Goal: Task Accomplishment & Management: Manage account settings

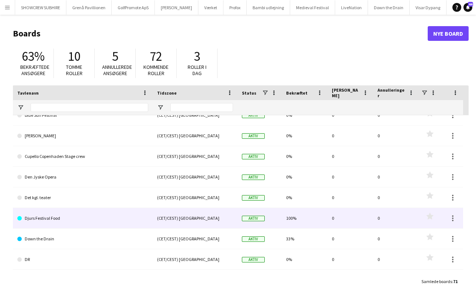
scroll to position [155, 0]
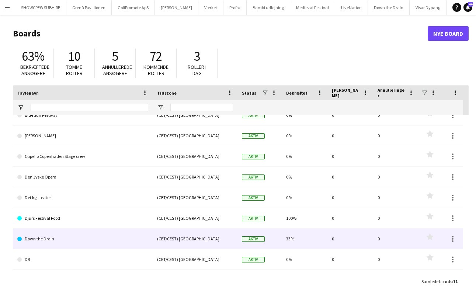
click at [118, 240] on link "Down the Drain" at bounding box center [82, 239] width 131 height 21
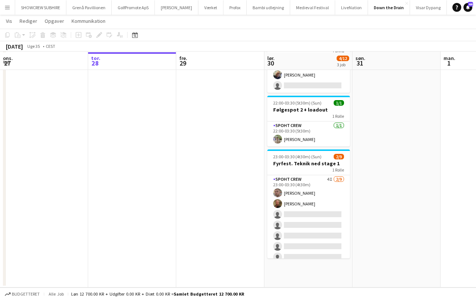
scroll to position [22, 0]
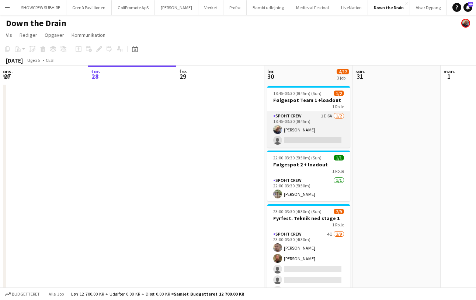
click at [291, 120] on app-card-role "Spoht Crew 1I 6A 1/2 18:45-03:30 (8t45m) Danny Tranekær single-neutral-actions" at bounding box center [308, 130] width 83 height 36
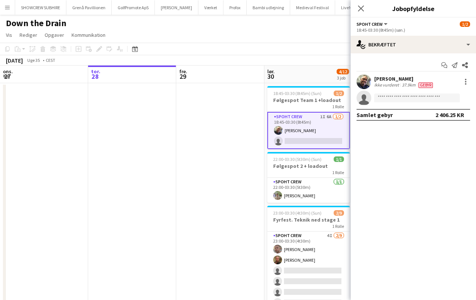
click at [157, 155] on app-date-cell at bounding box center [132, 213] width 88 height 260
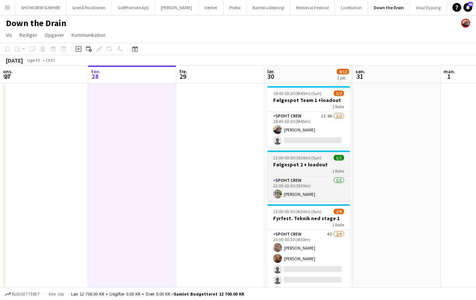
click at [310, 168] on h3 "Følgespot 2 + loadout" at bounding box center [308, 164] width 83 height 7
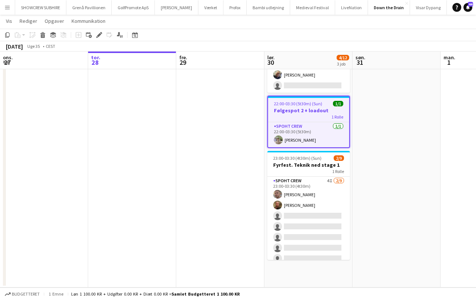
click at [6, 8] on app-icon "Menu" at bounding box center [7, 7] width 6 height 6
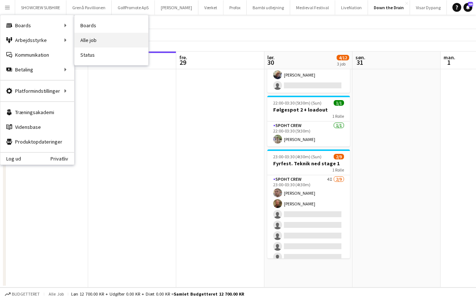
click at [93, 39] on link "Alle job" at bounding box center [111, 40] width 74 height 15
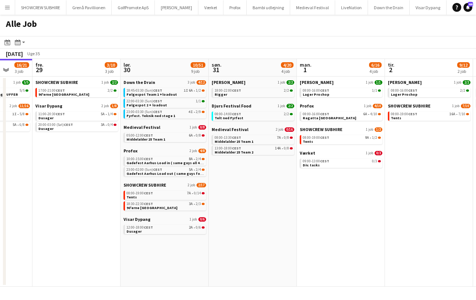
scroll to position [0, 322]
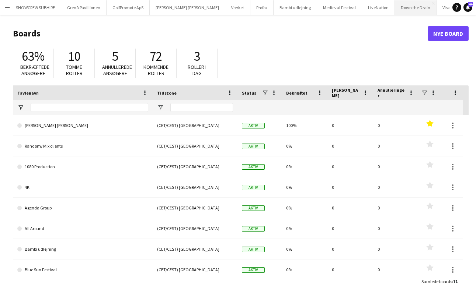
scroll to position [0, 4]
click at [437, 3] on button "Visar Dypang Luk" at bounding box center [455, 7] width 37 height 14
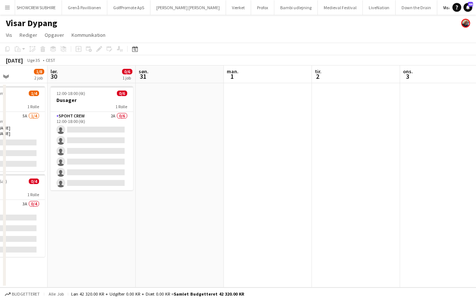
scroll to position [0, 305]
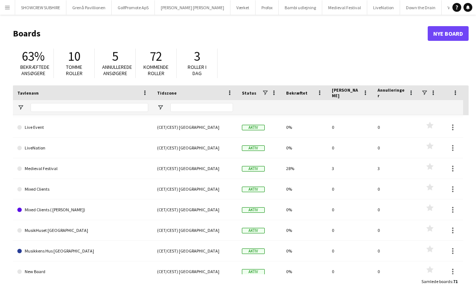
scroll to position [803, 0]
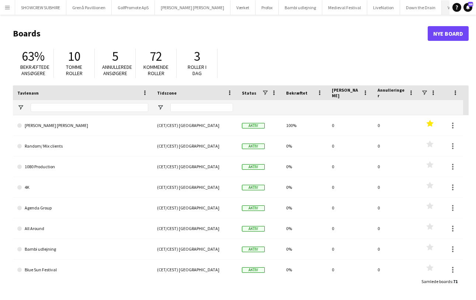
click at [442, 3] on button "Visar Dypang Luk" at bounding box center [460, 7] width 37 height 14
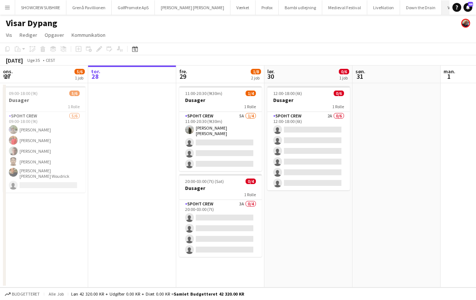
click at [474, 2] on app-icon "Luk" at bounding box center [475, 3] width 3 height 3
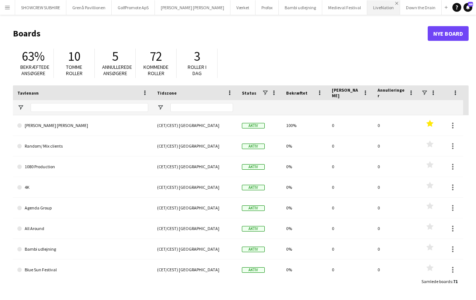
click at [395, 2] on app-icon "Luk" at bounding box center [396, 3] width 3 height 3
click at [362, 3] on app-icon "Luk" at bounding box center [363, 3] width 3 height 3
click at [317, 4] on app-icon "Luk" at bounding box center [318, 3] width 3 height 3
click at [255, 5] on button "Profox Luk" at bounding box center [266, 7] width 23 height 14
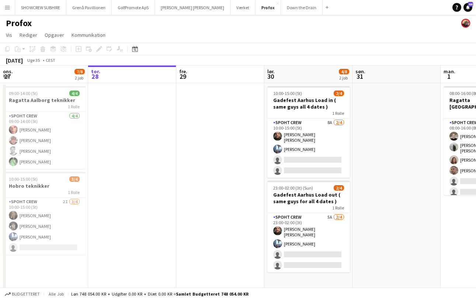
click at [6, 6] on app-icon "Menu" at bounding box center [7, 7] width 6 height 6
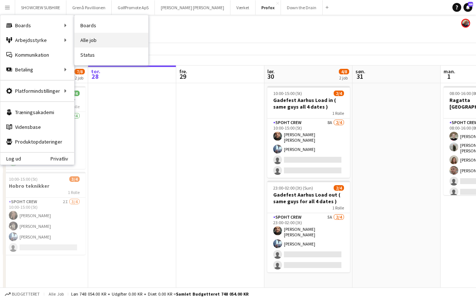
click at [91, 42] on link "Alle job" at bounding box center [111, 40] width 74 height 15
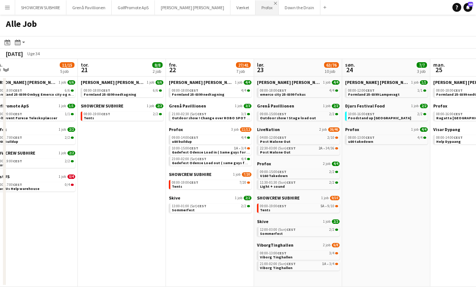
click at [274, 3] on app-icon "Luk" at bounding box center [275, 3] width 3 height 3
click at [251, 3] on app-icon "Luk" at bounding box center [252, 3] width 3 height 3
click at [226, 2] on app-icon "Luk" at bounding box center [227, 3] width 3 height 3
click at [153, 3] on app-icon "Luk" at bounding box center [151, 3] width 3 height 3
click at [108, 4] on app-icon "Luk" at bounding box center [108, 3] width 3 height 3
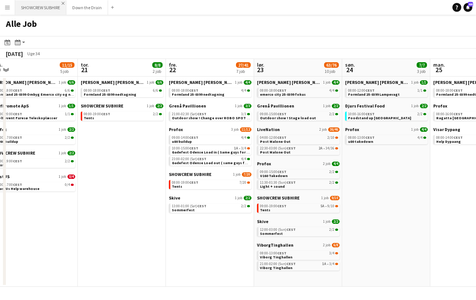
click at [65, 3] on app-icon "Luk" at bounding box center [63, 3] width 3 height 3
click at [5, 7] on app-icon "Menu" at bounding box center [7, 7] width 6 height 6
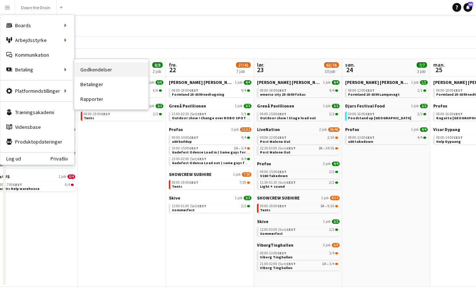
click at [110, 72] on link "Godkendelser" at bounding box center [111, 69] width 74 height 15
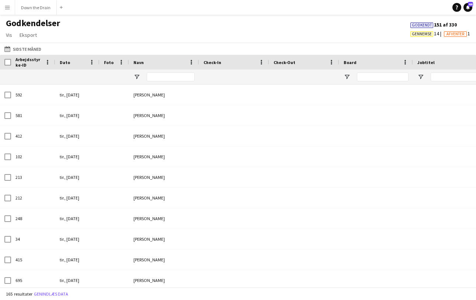
type input "*****"
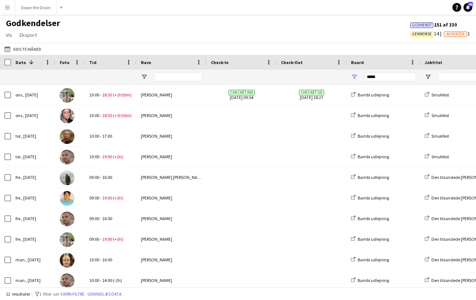
click at [8, 8] on app-icon "Menu" at bounding box center [7, 7] width 6 height 6
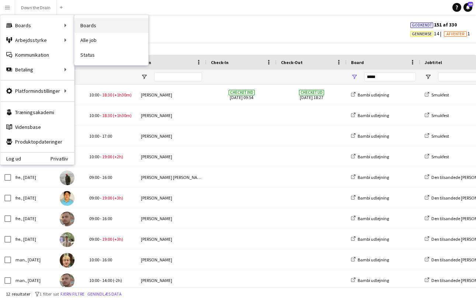
click at [93, 28] on link "Boards" at bounding box center [111, 25] width 74 height 15
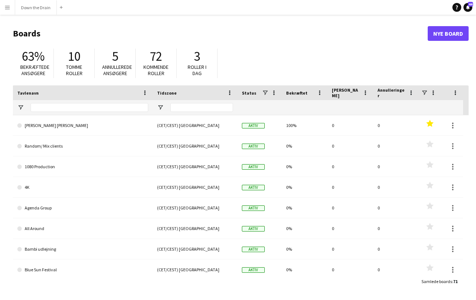
click at [6, 7] on app-icon "Menu" at bounding box center [7, 7] width 6 height 6
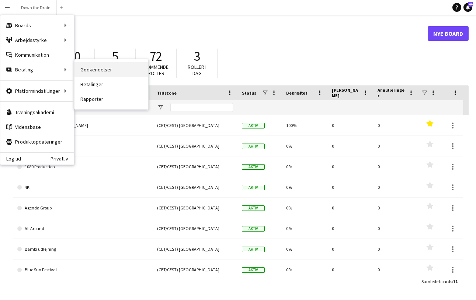
click at [100, 73] on link "Godkendelser" at bounding box center [111, 69] width 74 height 15
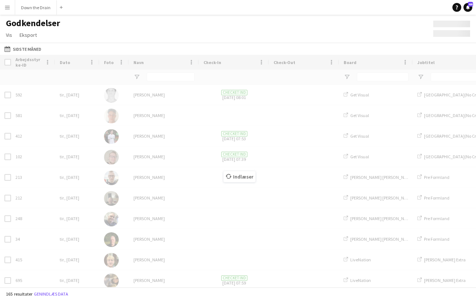
type input "*****"
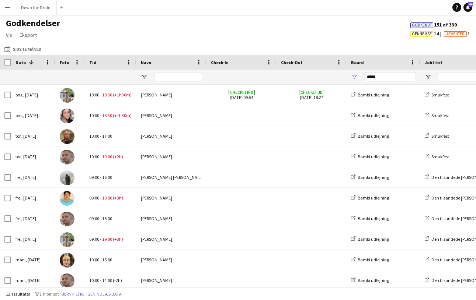
click at [9, 7] on app-icon "Menu" at bounding box center [7, 7] width 6 height 6
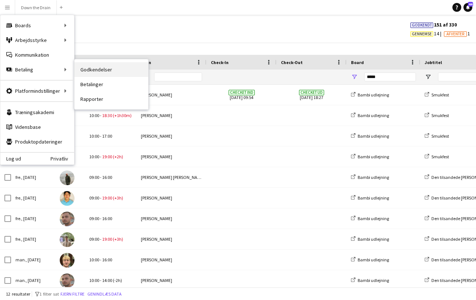
click at [97, 69] on link "Godkendelser" at bounding box center [111, 69] width 74 height 15
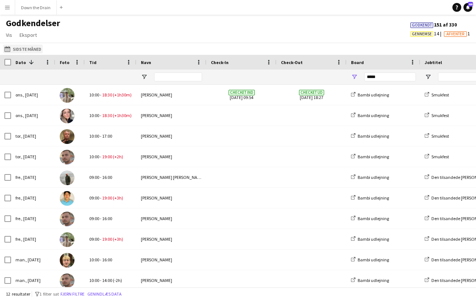
click at [7, 48] on app-icon "Sidste måned" at bounding box center [8, 49] width 8 height 6
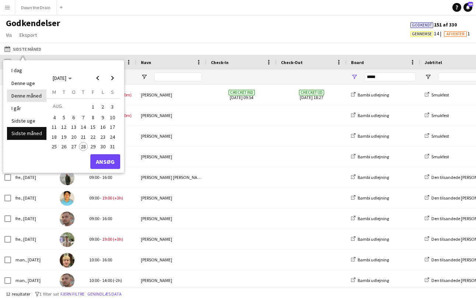
click at [33, 97] on li "Denne måned" at bounding box center [26, 96] width 39 height 13
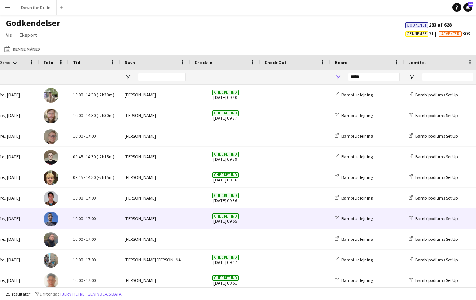
scroll to position [0, 46]
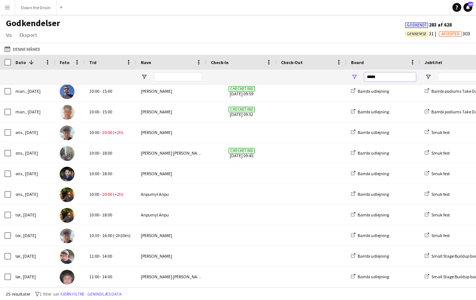
drag, startPoint x: 394, startPoint y: 79, endPoint x: 345, endPoint y: 78, distance: 48.7
